Goal: Find specific page/section: Find specific page/section

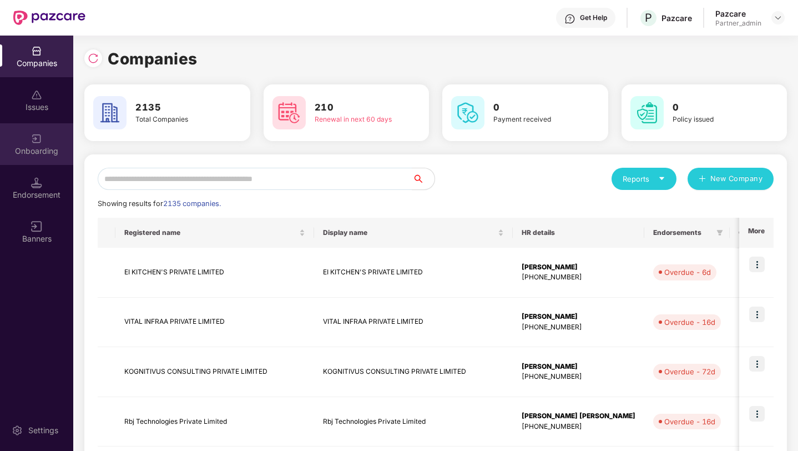
click at [36, 145] on div "Onboarding" at bounding box center [36, 150] width 73 height 11
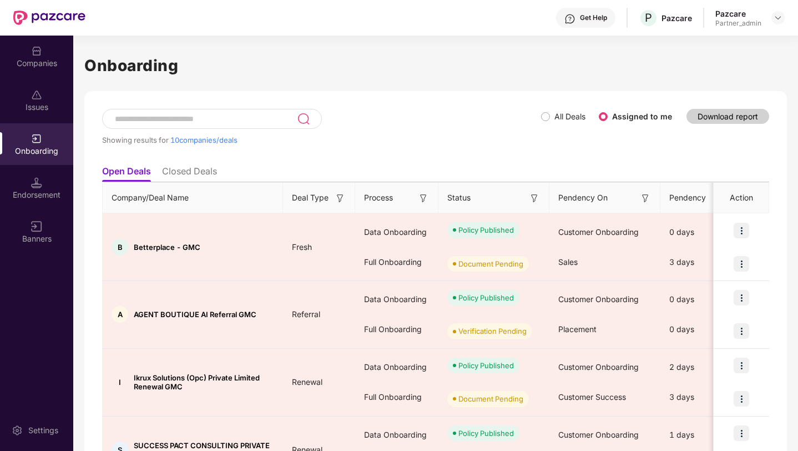
click at [340, 196] on img at bounding box center [340, 198] width 11 height 11
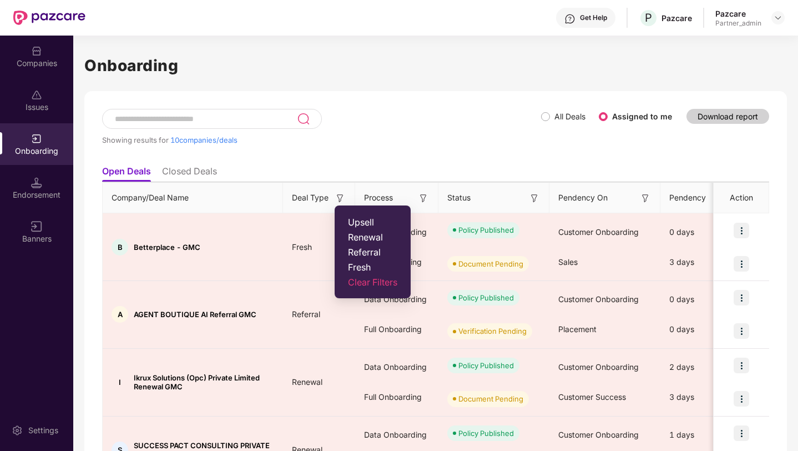
click at [349, 138] on div "Showing results for 10 companies/deals" at bounding box center [321, 139] width 439 height 9
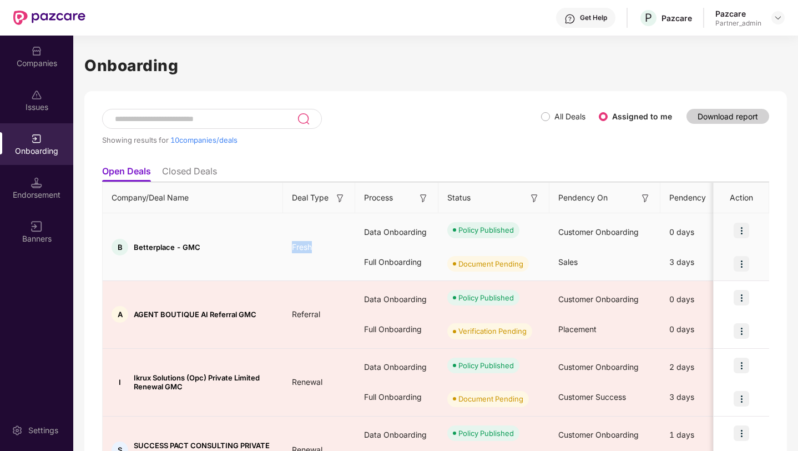
drag, startPoint x: 291, startPoint y: 245, endPoint x: 319, endPoint y: 254, distance: 29.0
click at [319, 254] on td "Fresh" at bounding box center [319, 247] width 72 height 68
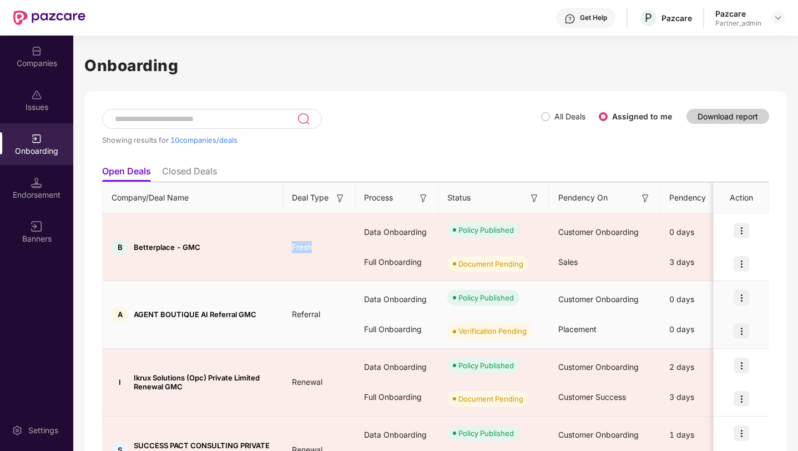
click at [309, 306] on td "Referral" at bounding box center [319, 315] width 72 height 68
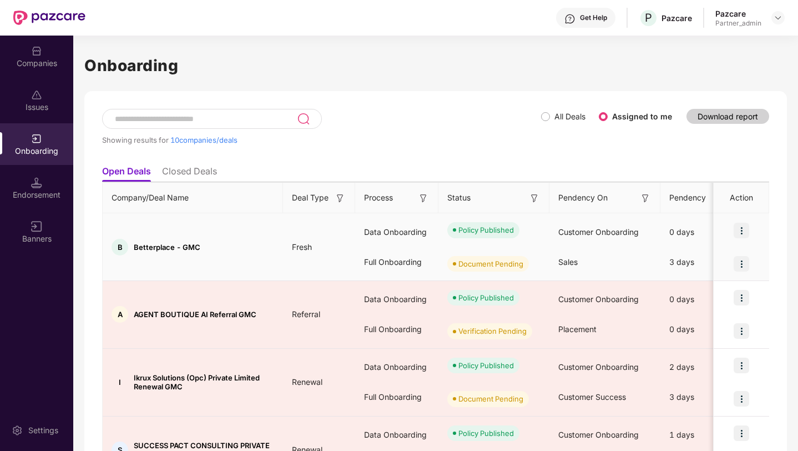
click at [293, 245] on span "Fresh" at bounding box center [302, 246] width 38 height 9
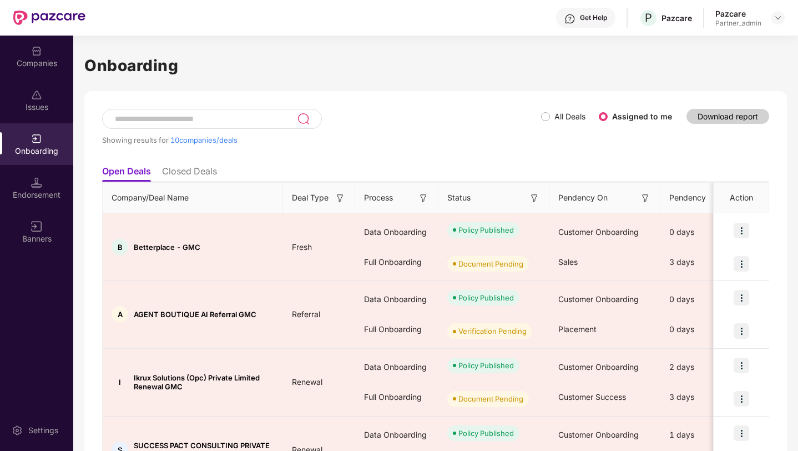
click at [338, 193] on img at bounding box center [340, 198] width 11 height 11
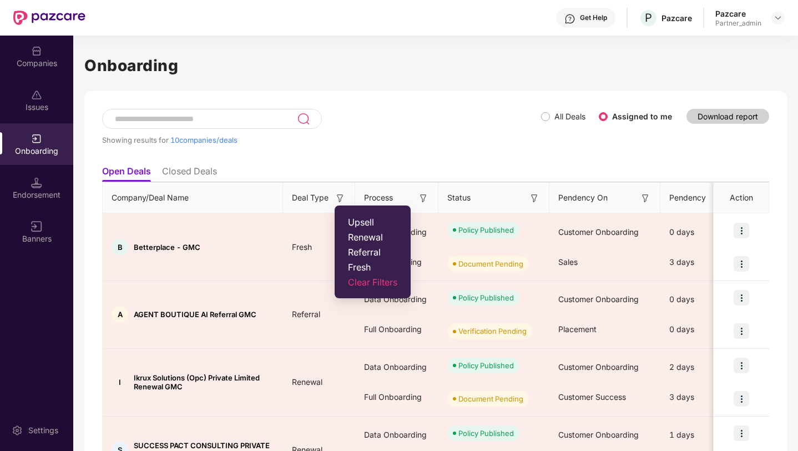
click at [389, 154] on div "Showing results for 10 companies/deals" at bounding box center [321, 134] width 439 height 51
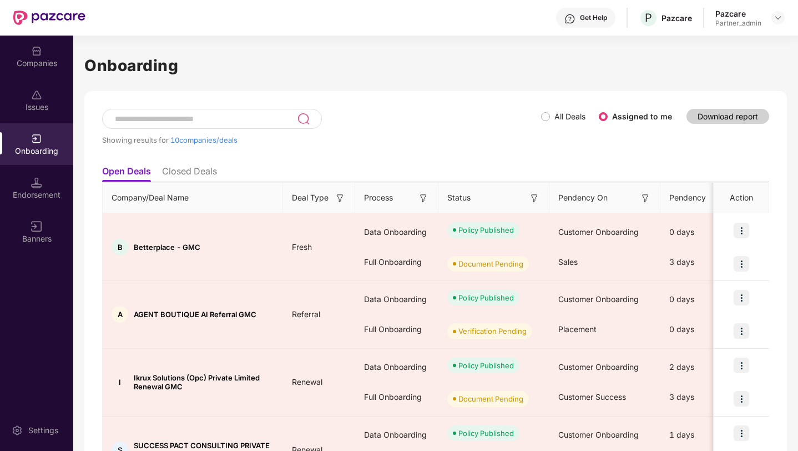
click at [340, 197] on img at bounding box center [340, 198] width 11 height 11
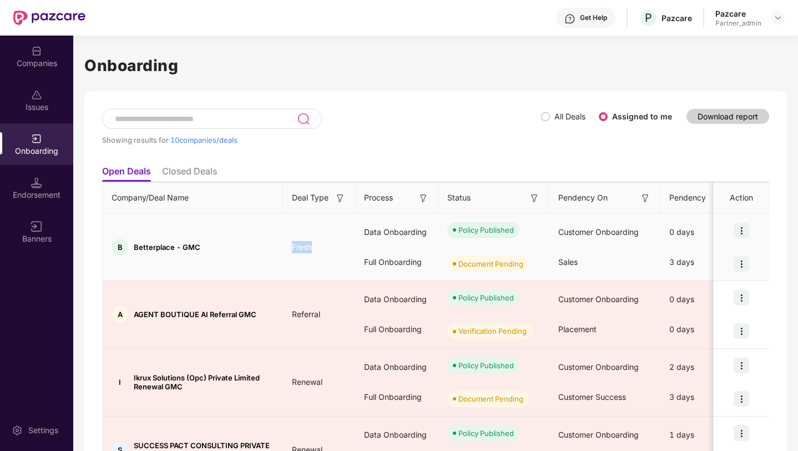
drag, startPoint x: 289, startPoint y: 246, endPoint x: 318, endPoint y: 246, distance: 29.4
click at [318, 246] on span "Fresh" at bounding box center [302, 246] width 38 height 9
click at [302, 252] on td "Fresh" at bounding box center [319, 247] width 72 height 68
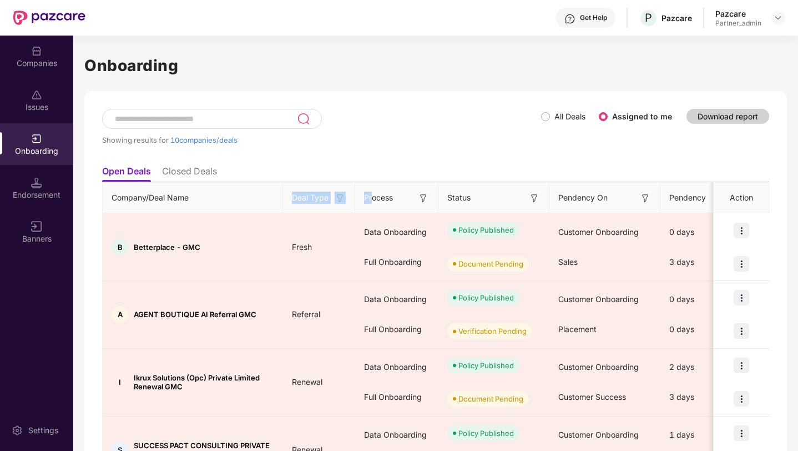
drag, startPoint x: 288, startPoint y: 196, endPoint x: 371, endPoint y: 196, distance: 82.7
click at [315, 153] on div "Showing results for 10 companies/deals" at bounding box center [321, 134] width 439 height 51
